Goal: Navigation & Orientation: Go to known website

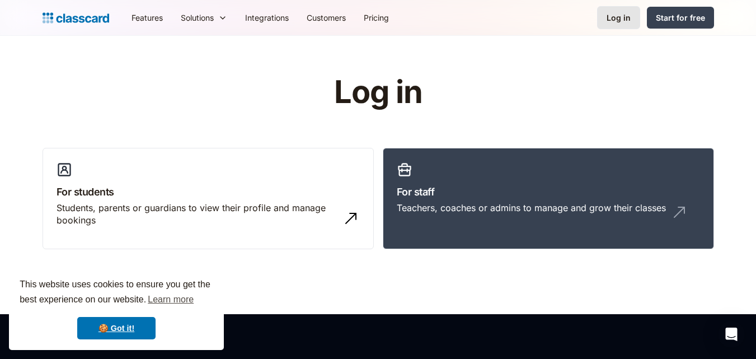
click at [607, 15] on link "Log in" at bounding box center [618, 17] width 43 height 23
click at [628, 15] on div "Log in" at bounding box center [619, 18] width 24 height 12
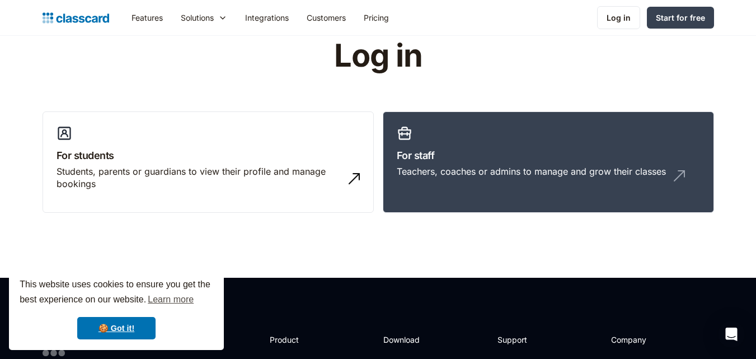
scroll to position [56, 0]
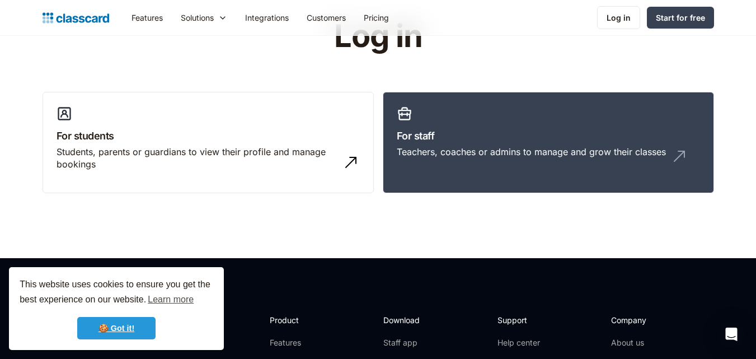
click at [131, 327] on link "🍪 Got it!" at bounding box center [116, 328] width 78 height 22
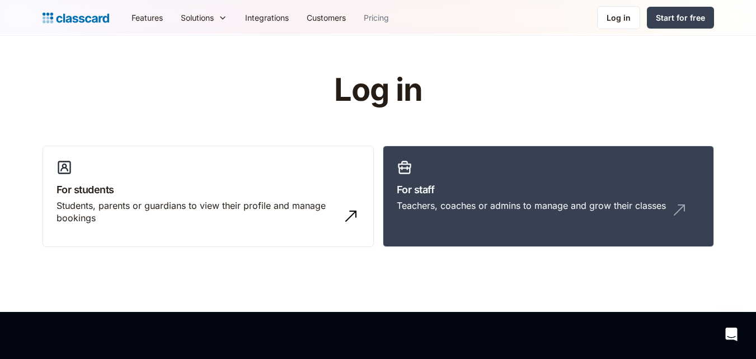
scroll to position [0, 0]
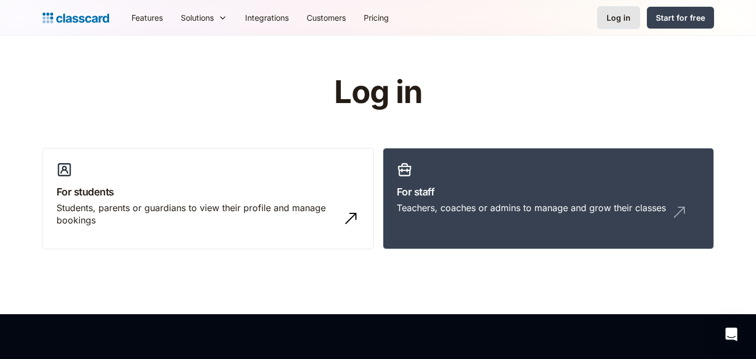
click at [629, 16] on div "Log in" at bounding box center [619, 18] width 24 height 12
click at [619, 15] on div "Log in" at bounding box center [619, 18] width 24 height 12
drag, startPoint x: 471, startPoint y: 47, endPoint x: 463, endPoint y: 53, distance: 9.2
click at [471, 47] on header "Log in For students Students, parents or guardians to view their profile and ma…" at bounding box center [378, 175] width 756 height 278
drag, startPoint x: 44, startPoint y: 17, endPoint x: 55, endPoint y: 20, distance: 11.7
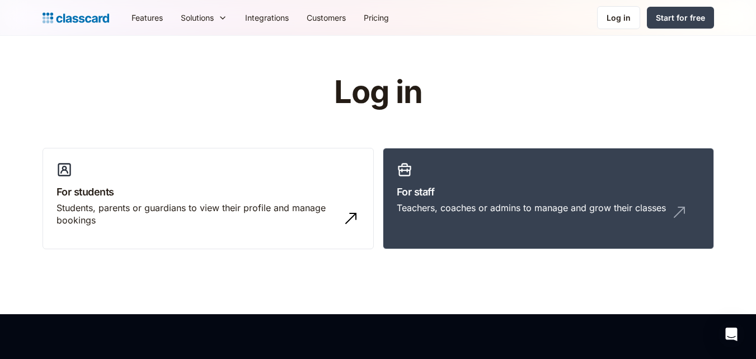
click at [43, 17] on img at bounding box center [76, 18] width 67 height 16
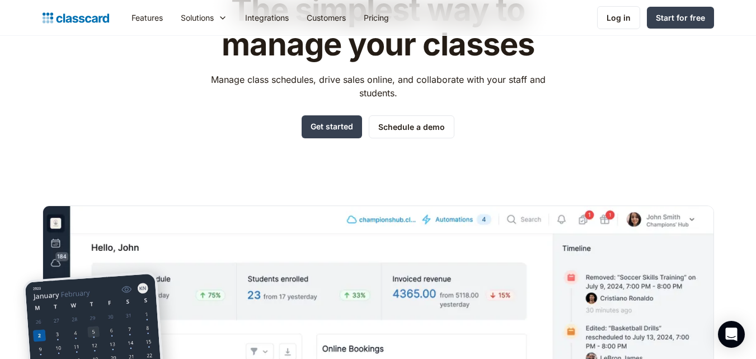
scroll to position [112, 0]
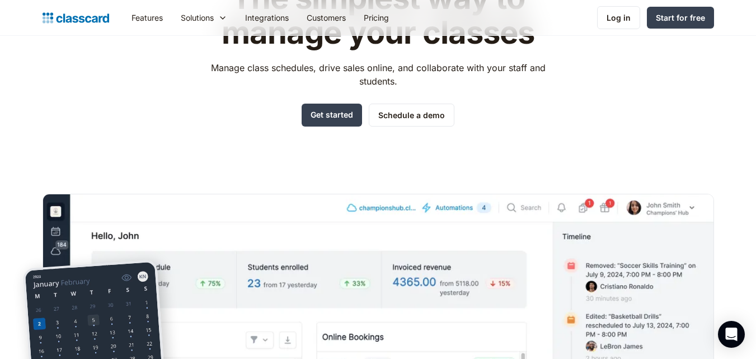
click at [608, 32] on div "Features Resources Blog The latest industry news, updates and info. Customer st…" at bounding box center [378, 18] width 756 height 36
click at [622, 10] on link "Log in" at bounding box center [618, 17] width 43 height 23
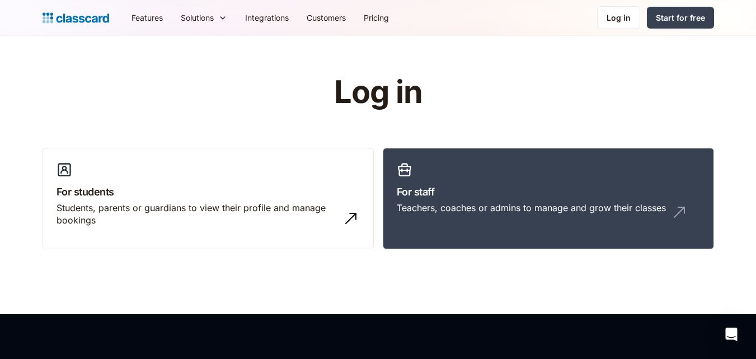
drag, startPoint x: 373, startPoint y: 97, endPoint x: 366, endPoint y: 107, distance: 12.4
click at [373, 97] on h1 "Log in" at bounding box center [377, 92] width 355 height 35
